Goal: Information Seeking & Learning: Learn about a topic

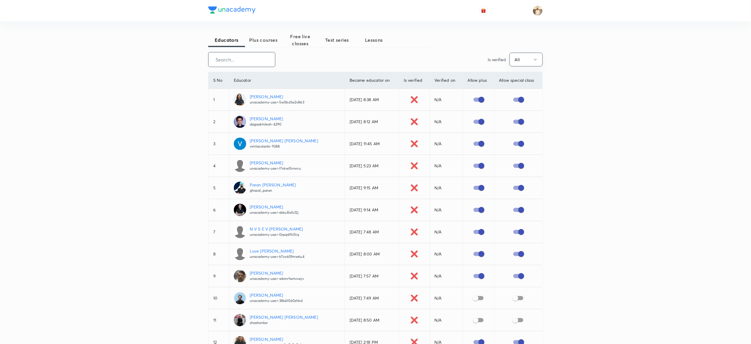
click at [247, 62] on input "text" at bounding box center [241, 59] width 67 height 15
paste input "unacademy-user-yiohkyac01dk"
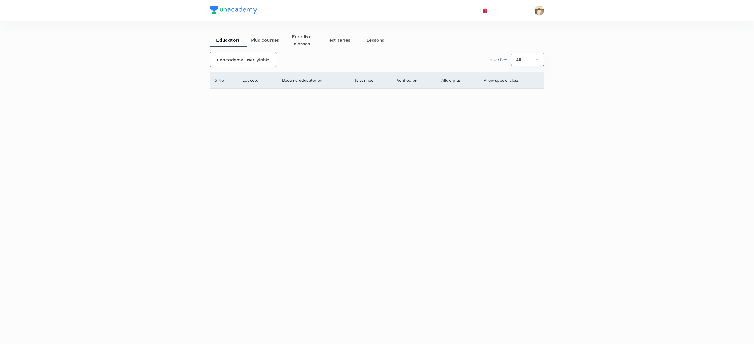
scroll to position [0, 18]
type input "unacademy-user-yiohkyac01dk"
click at [474, 100] on input "checkbox" at bounding box center [482, 99] width 34 height 11
checkbox input "false"
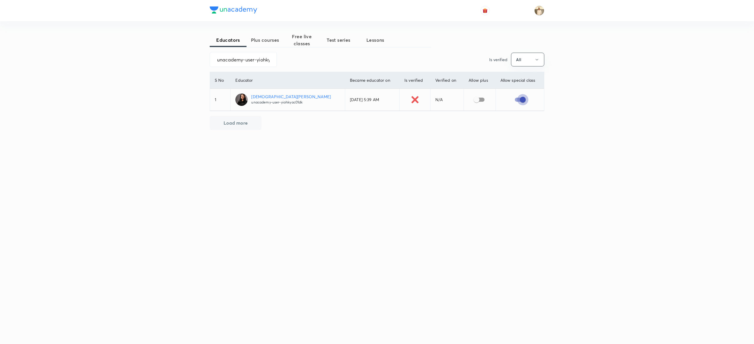
click at [523, 99] on input "checkbox" at bounding box center [523, 99] width 34 height 11
checkbox input "false"
click at [607, 114] on div "Educators Plus courses Free live classes Test series Lessons unacademy-user-yio…" at bounding box center [377, 172] width 754 height 344
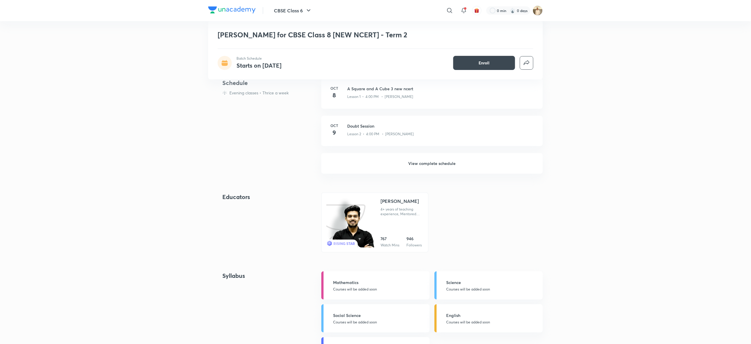
scroll to position [178, 0]
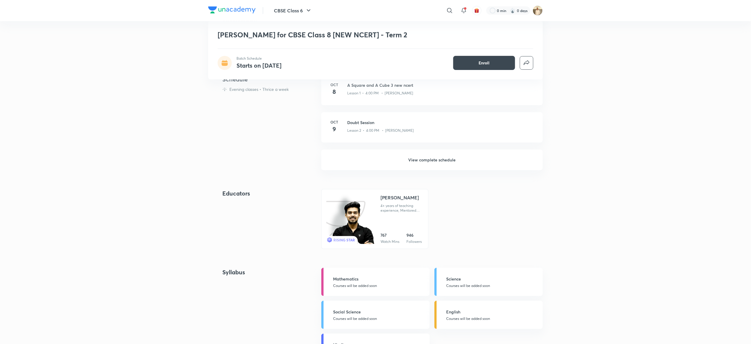
click at [440, 161] on h6 "View complete schedule" at bounding box center [431, 160] width 221 height 21
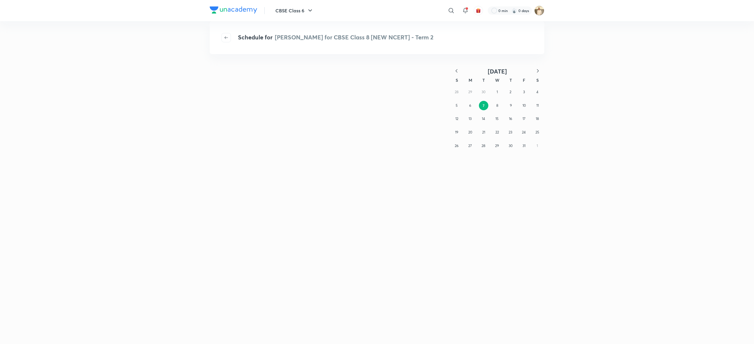
click at [450, 66] on div "October 2025 S M T W T F S 28 29 30 1 2 3 4 5 6 7 8 9 10 11 12 13 14 15 16 17 1…" at bounding box center [497, 66] width 94 height 0
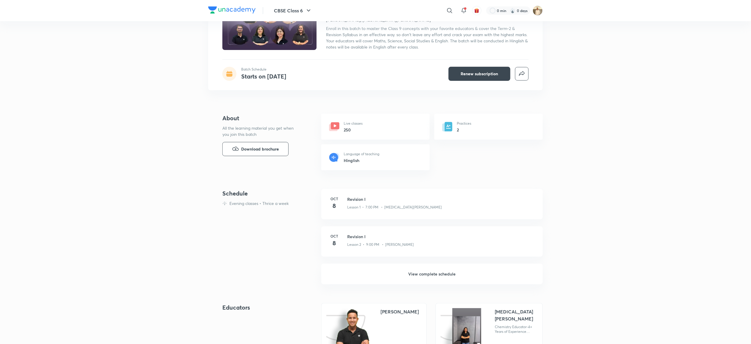
scroll to position [66, 0]
